Goal: Task Accomplishment & Management: Use online tool/utility

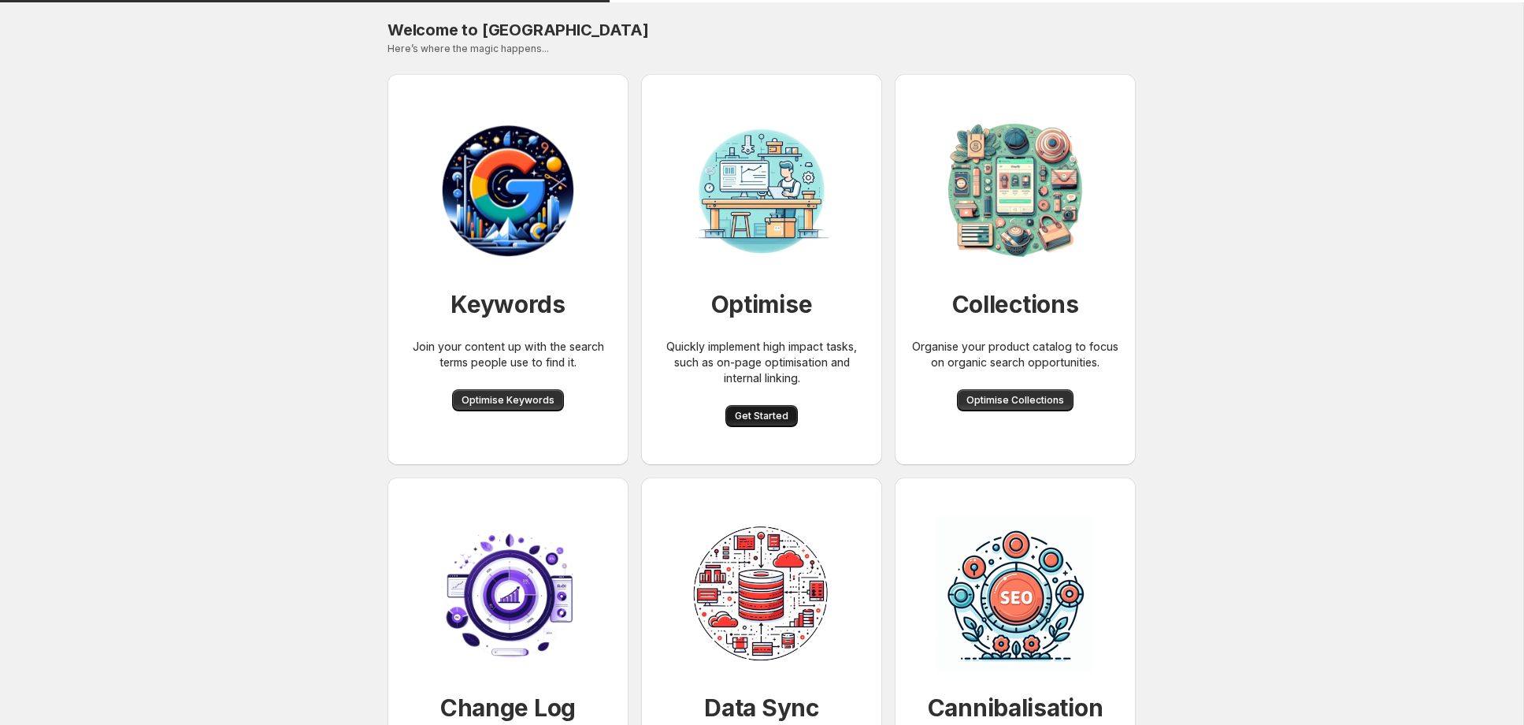
click at [759, 421] on span "Get Started" at bounding box center [762, 416] width 54 height 13
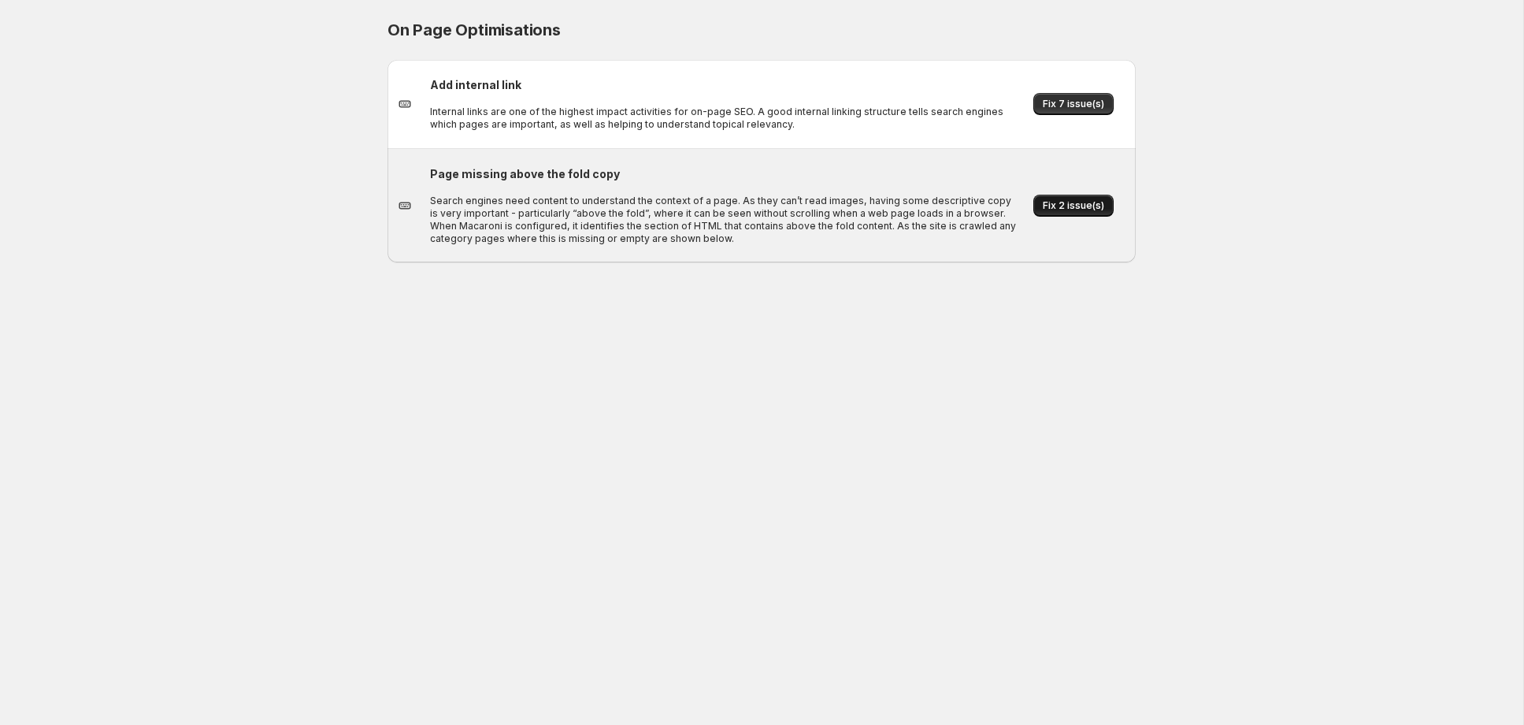
click at [1076, 201] on span "Fix 2 issue(s)" at bounding box center [1073, 205] width 61 height 13
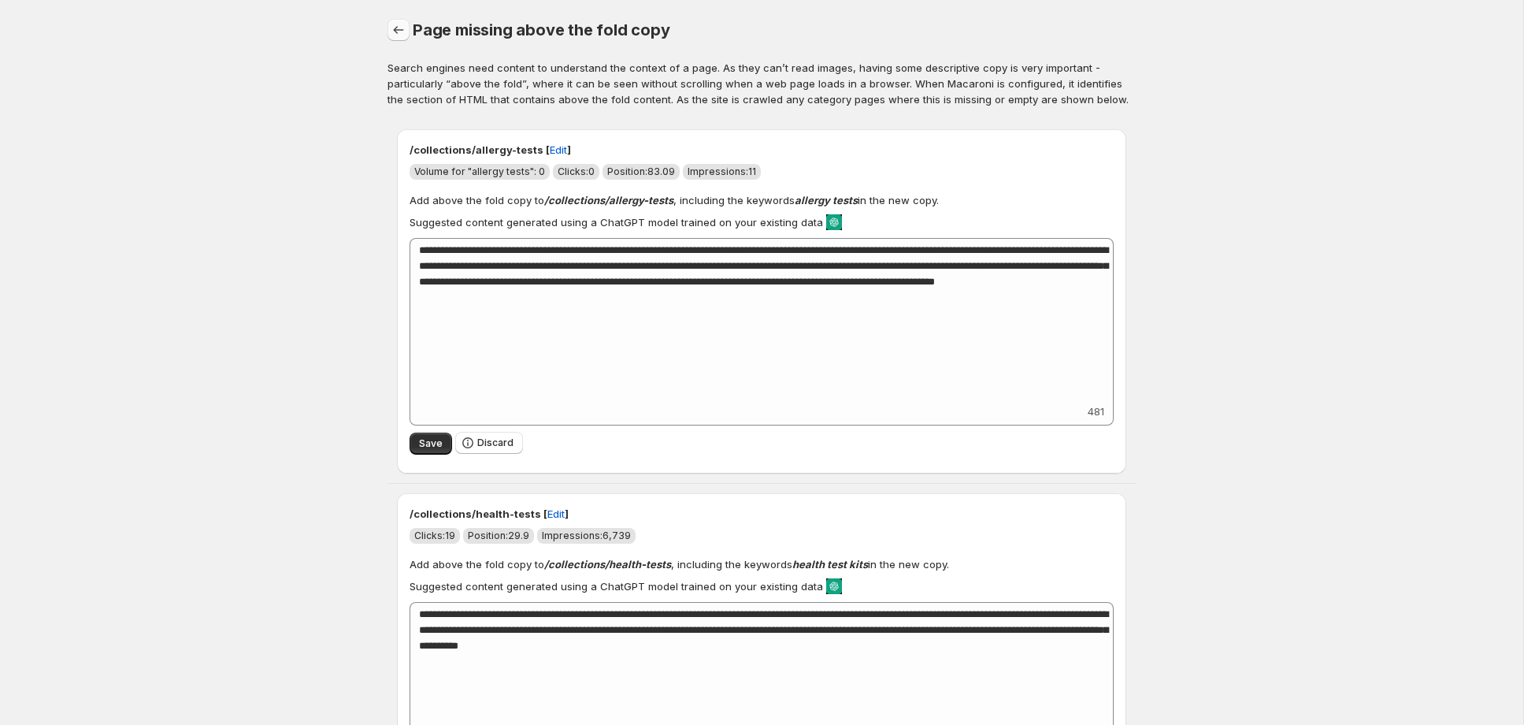
click at [399, 34] on icon "button" at bounding box center [399, 30] width 16 height 16
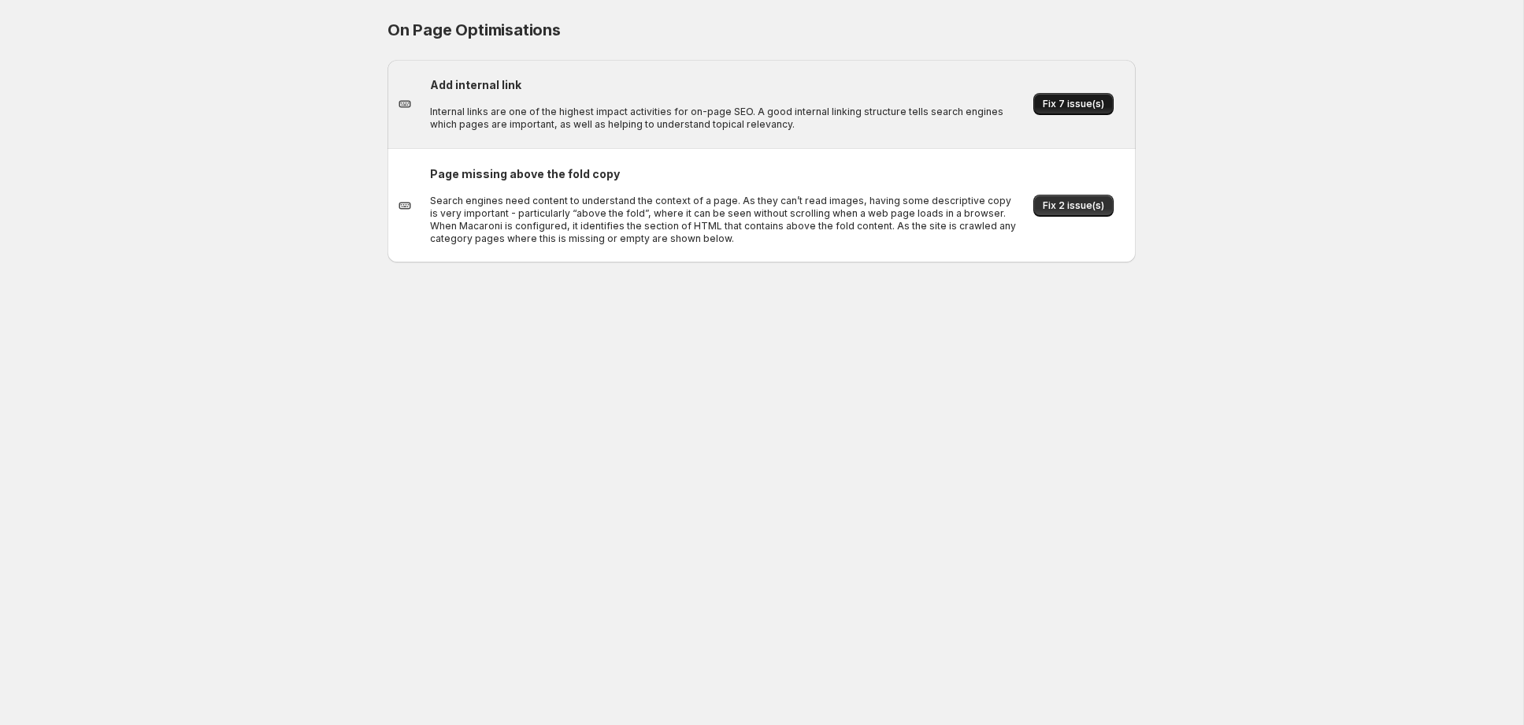
click at [1091, 101] on span "Fix 7 issue(s)" at bounding box center [1073, 104] width 61 height 13
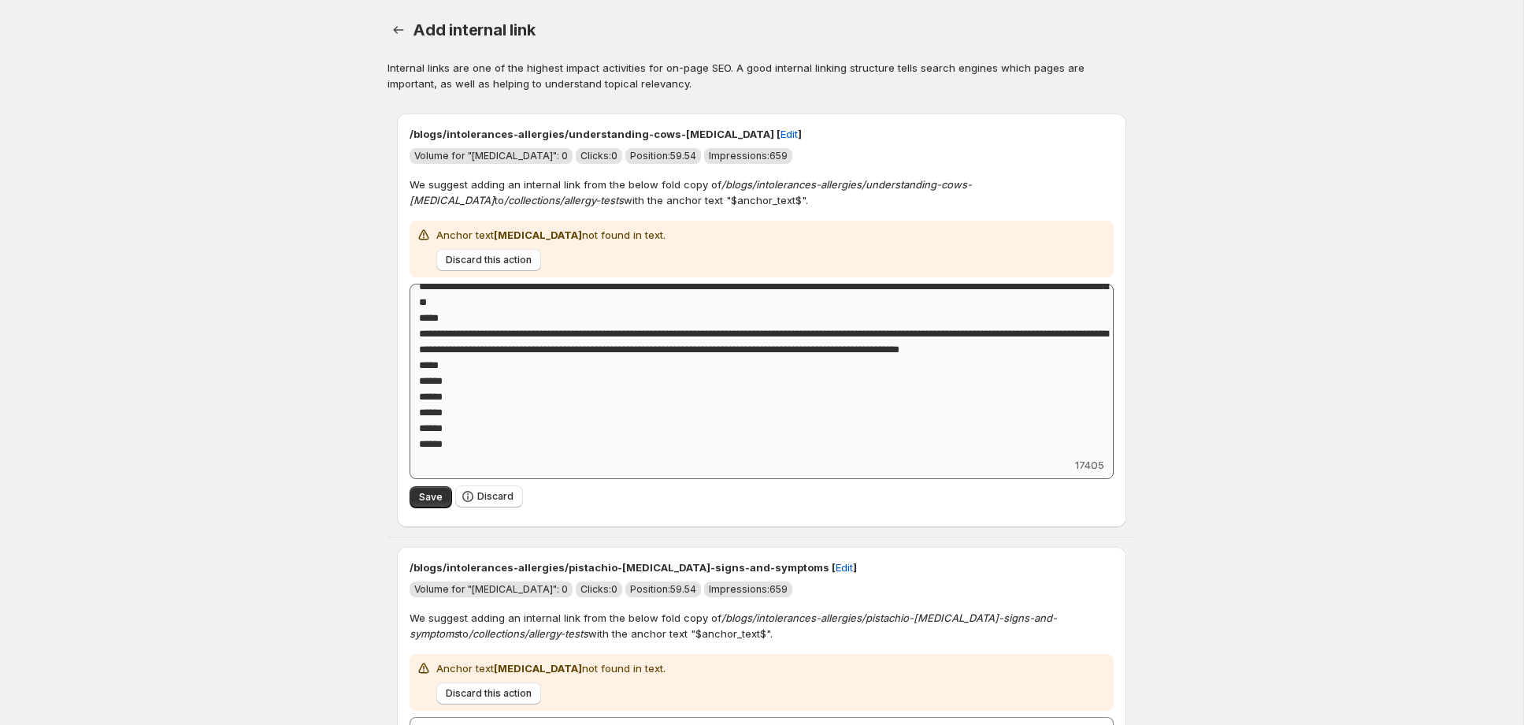
scroll to position [2908, 0]
click at [495, 500] on span "Discard" at bounding box center [495, 496] width 36 height 13
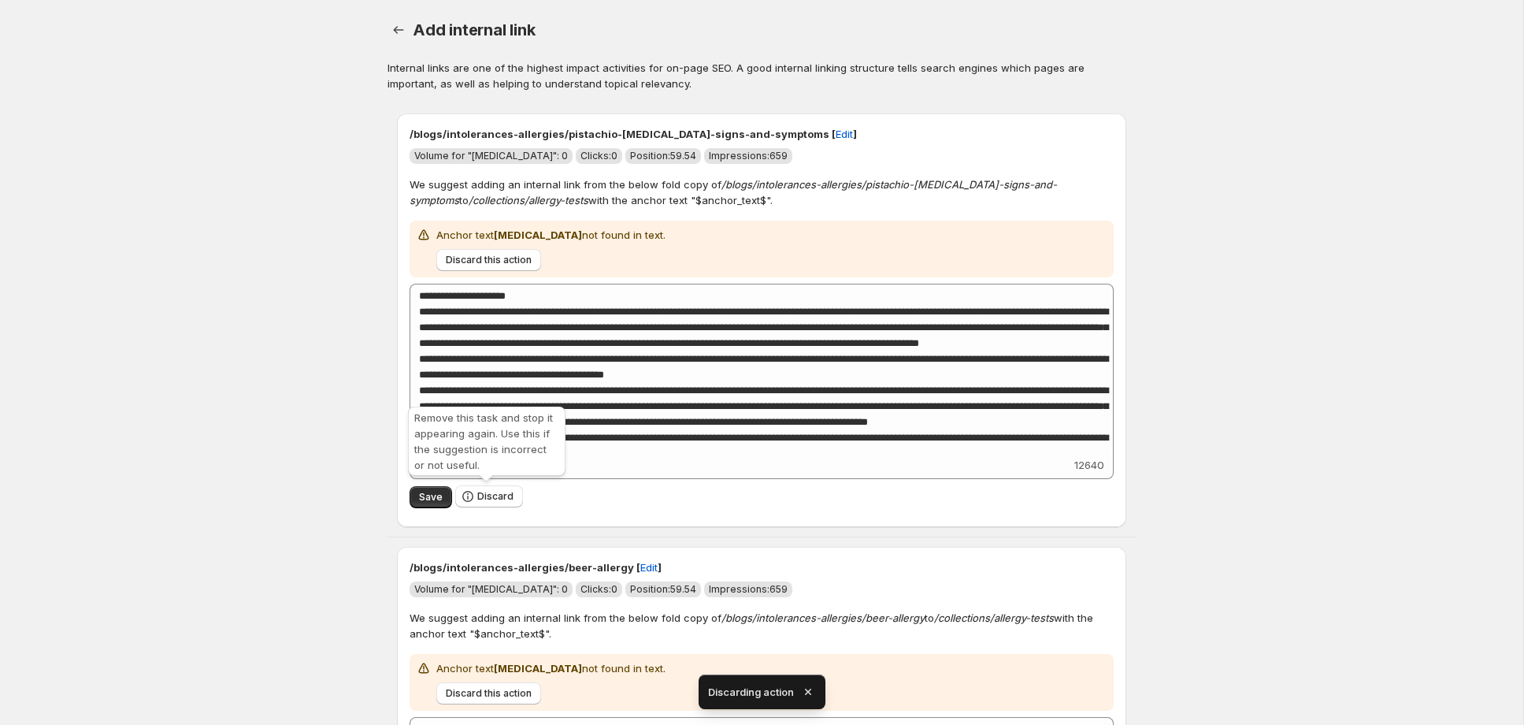
click at [495, 500] on span "Discard" at bounding box center [495, 496] width 36 height 13
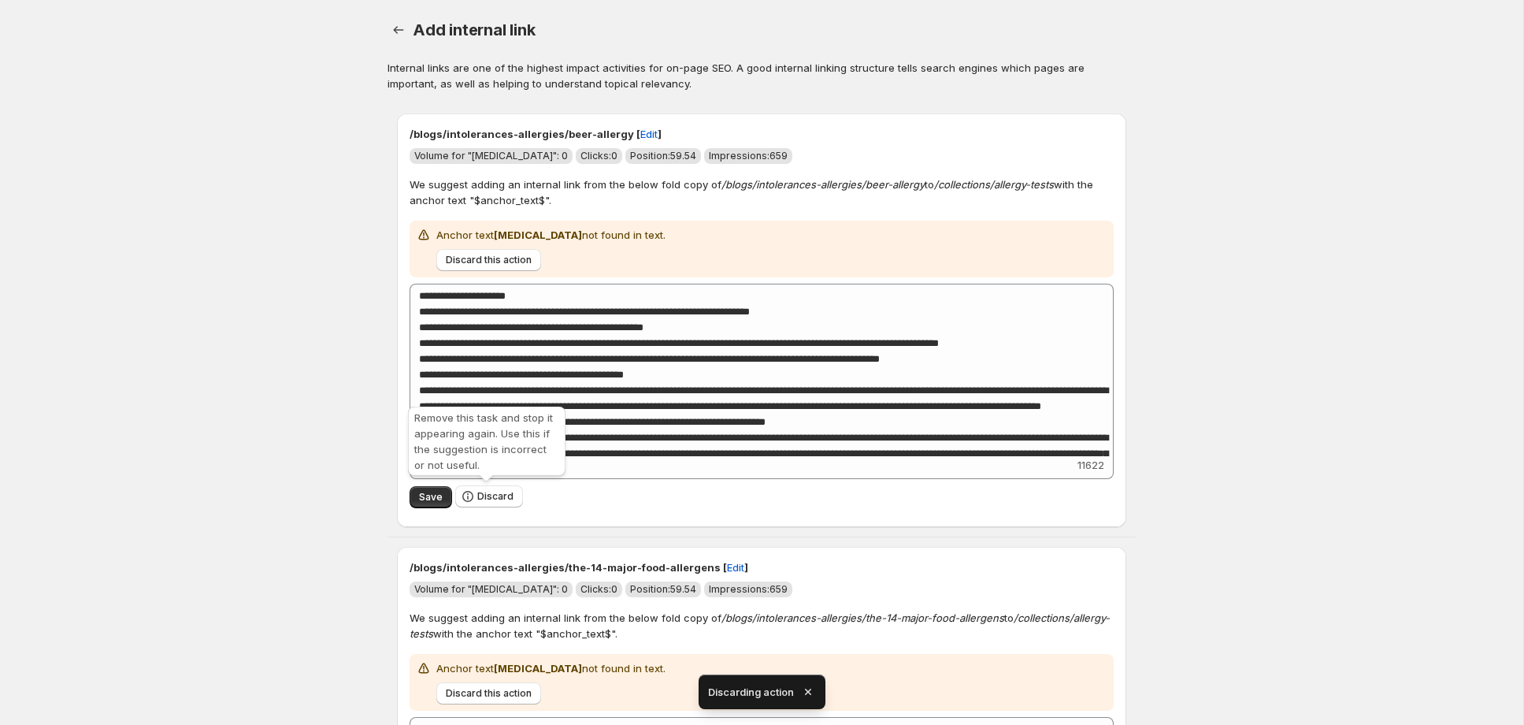
click at [495, 500] on span "Discard" at bounding box center [495, 496] width 36 height 13
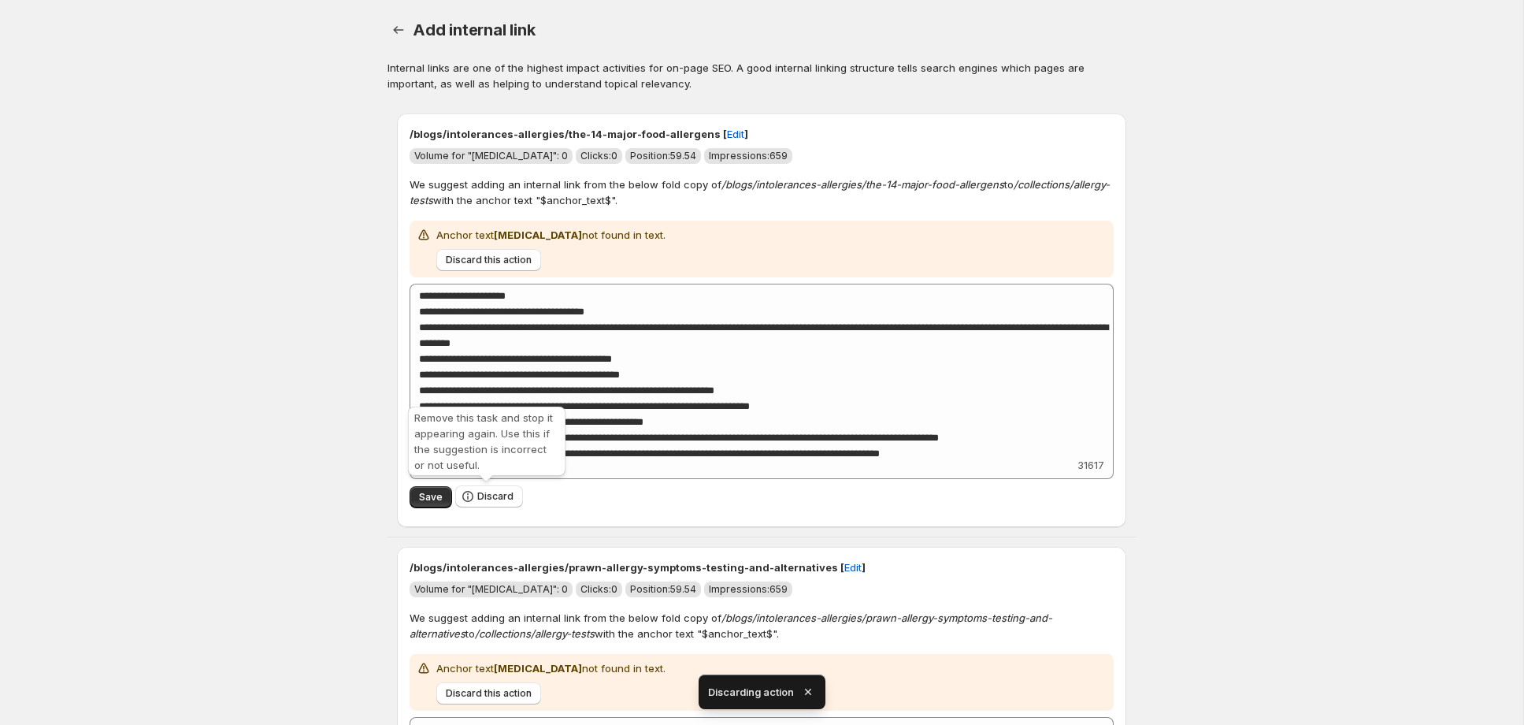
click at [495, 500] on span "Discard" at bounding box center [495, 496] width 36 height 13
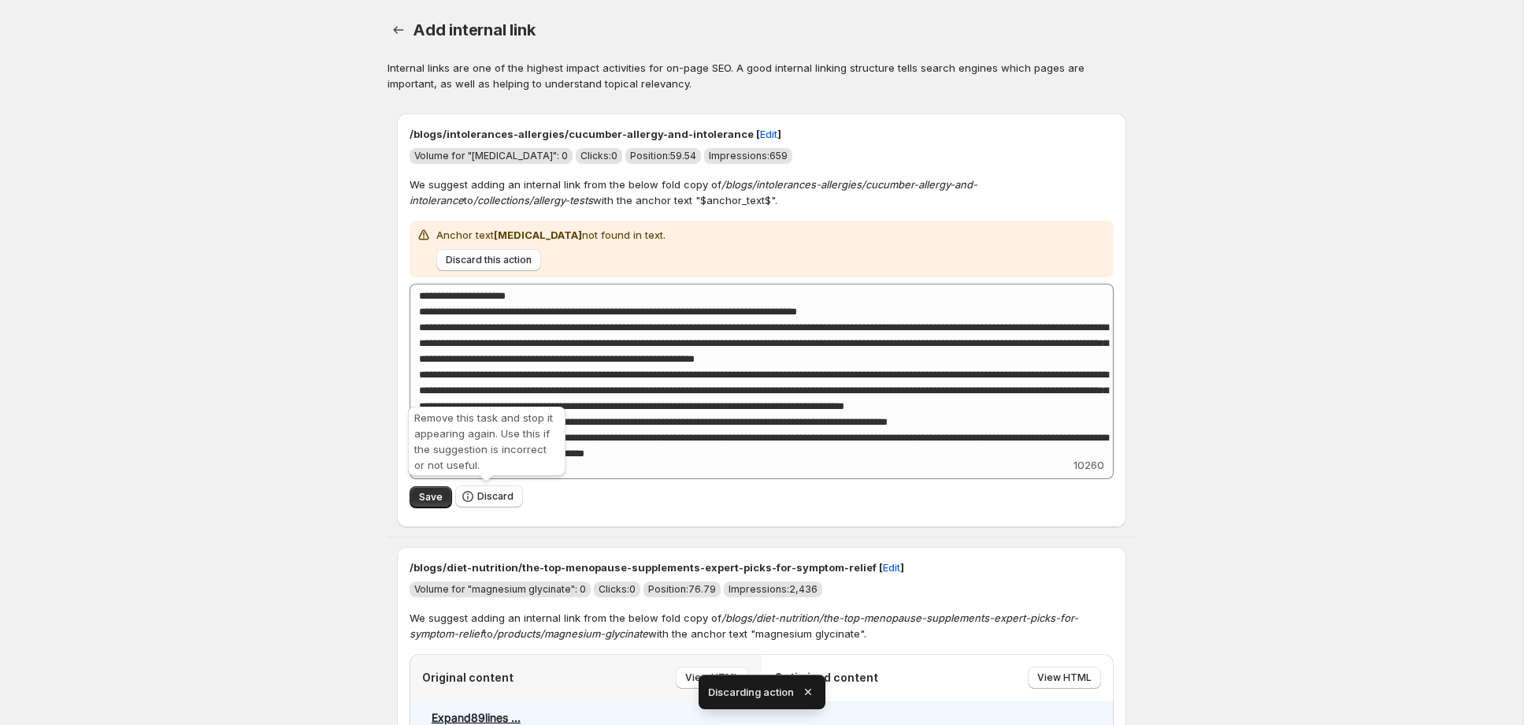
click at [495, 500] on span "Discard" at bounding box center [495, 496] width 36 height 13
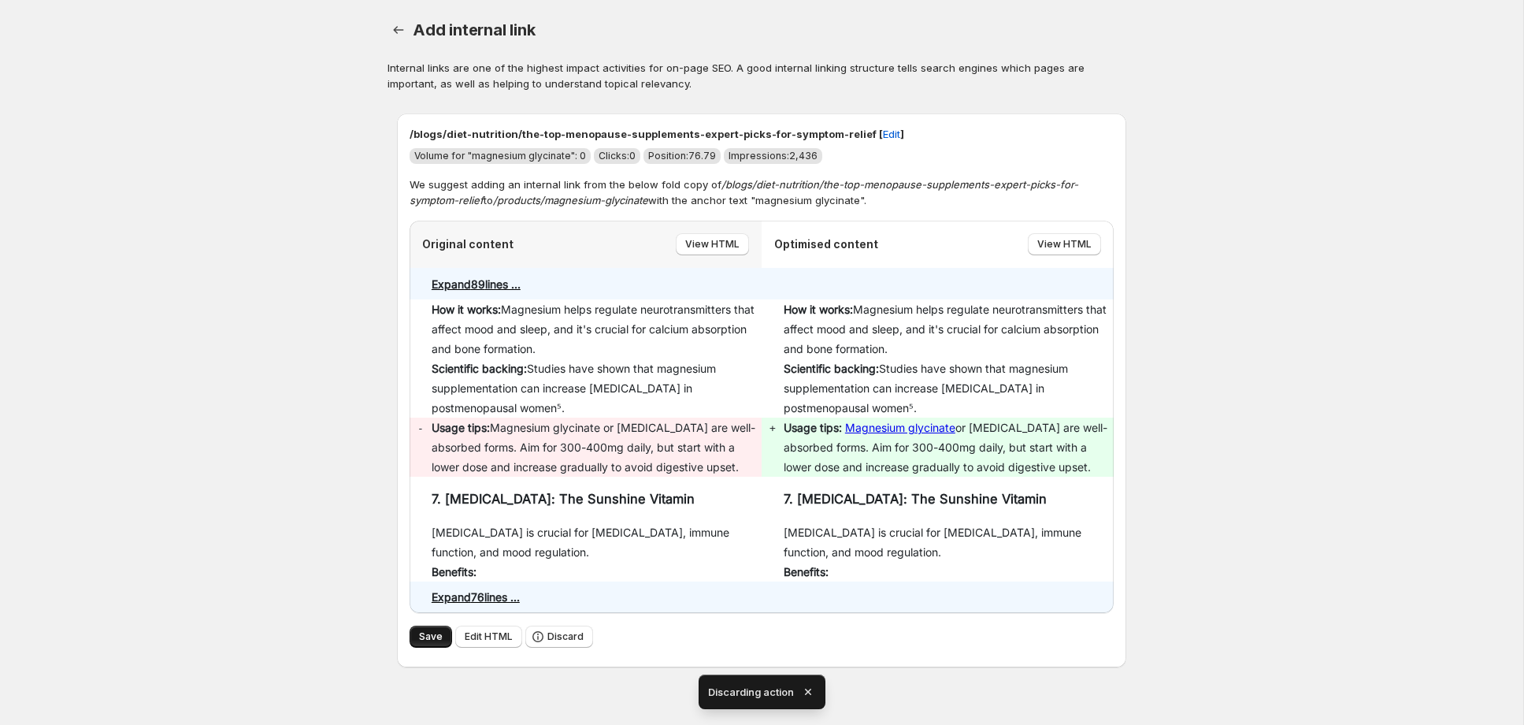
click at [431, 639] on span "Save" at bounding box center [431, 636] width 24 height 13
